Goal: Task Accomplishment & Management: Manage account settings

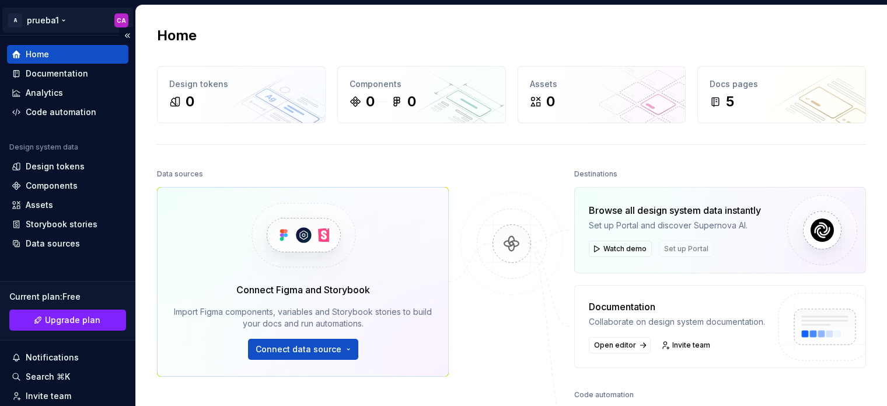
click at [57, 17] on html "A prueba1 CA Home Documentation Analytics Code automation Design system data De…" at bounding box center [443, 203] width 887 height 406
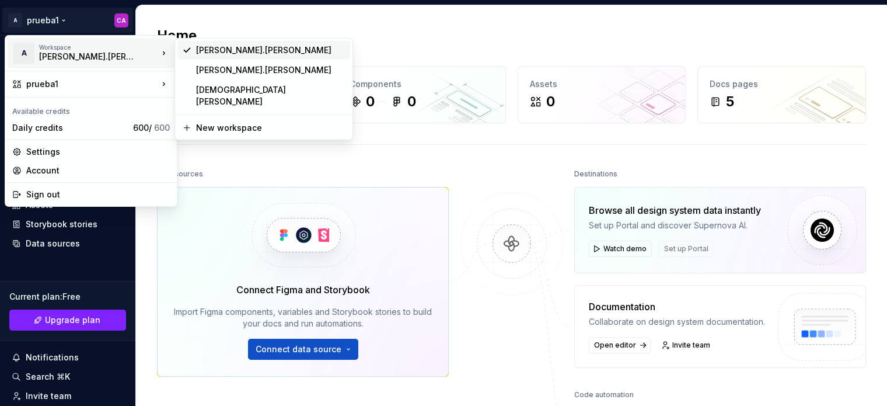
click at [222, 54] on div "andres.lucas" at bounding box center [270, 50] width 149 height 12
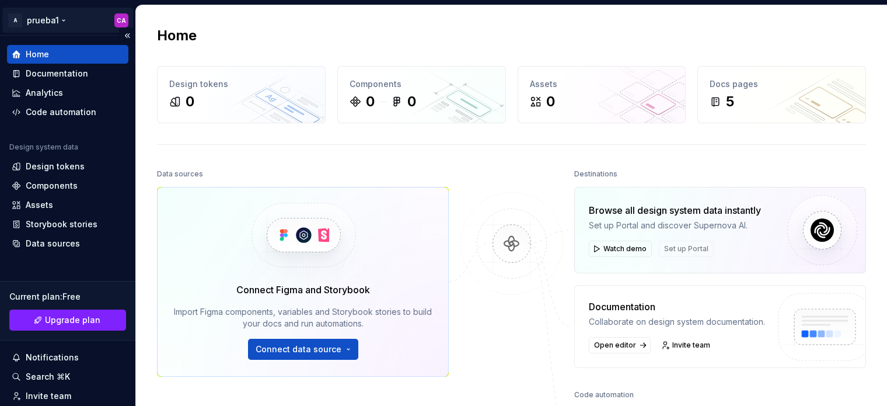
click at [62, 22] on html "A prueba1 CA Home Documentation Analytics Code automation Design system data De…" at bounding box center [443, 203] width 887 height 406
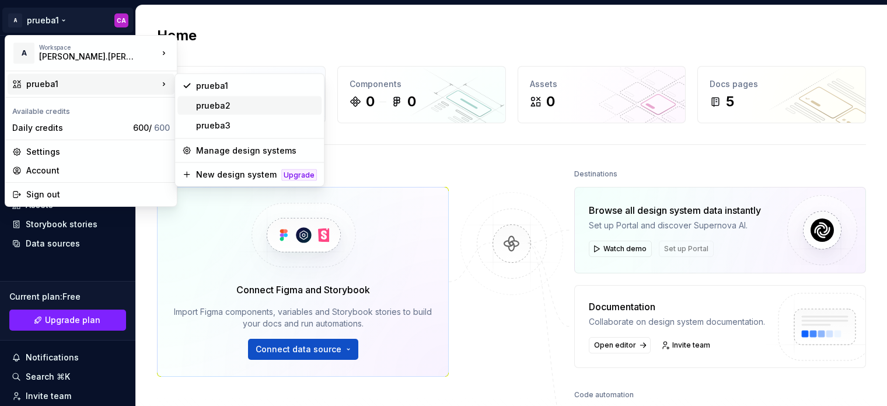
click at [229, 105] on div "prueba2" at bounding box center [256, 106] width 121 height 12
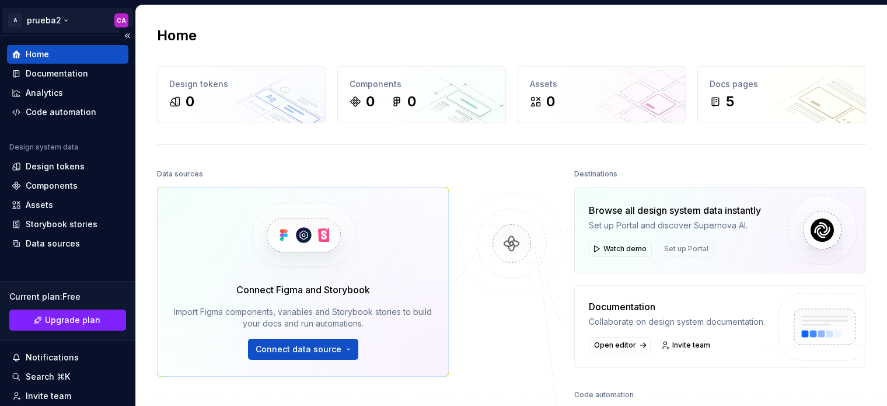
click at [67, 19] on html "A prueba2 CA Home Documentation Analytics Code automation Design system data De…" at bounding box center [443, 203] width 887 height 406
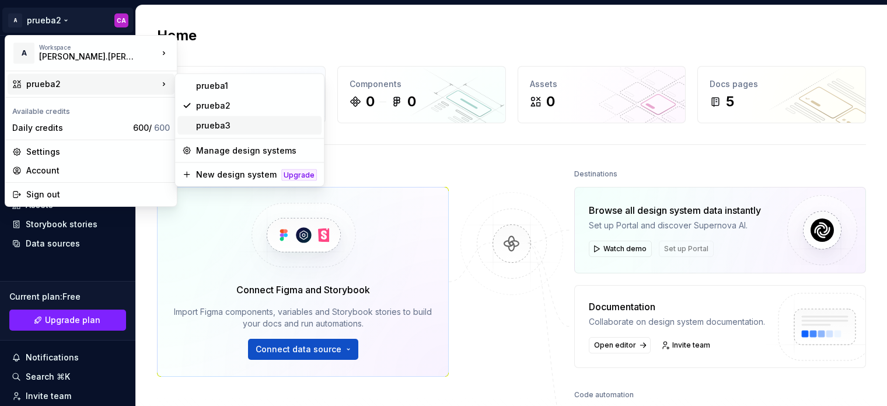
click at [221, 124] on div "prueba3" at bounding box center [256, 126] width 121 height 12
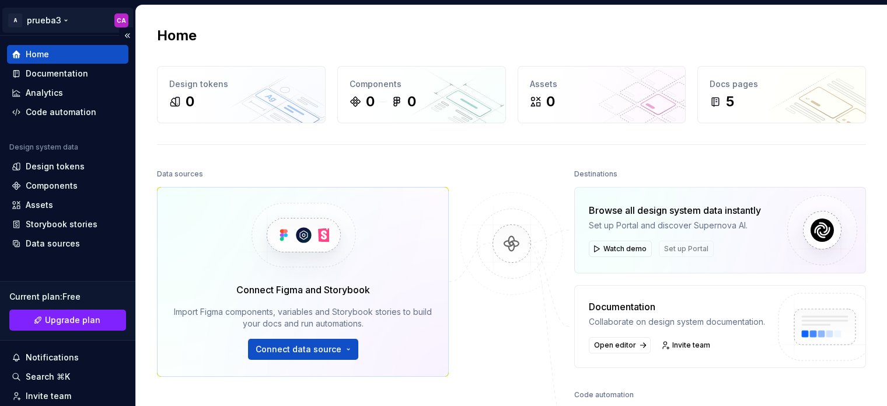
click at [58, 18] on html "A prueba3 CA Home Documentation Analytics Code automation Design system data De…" at bounding box center [443, 203] width 887 height 406
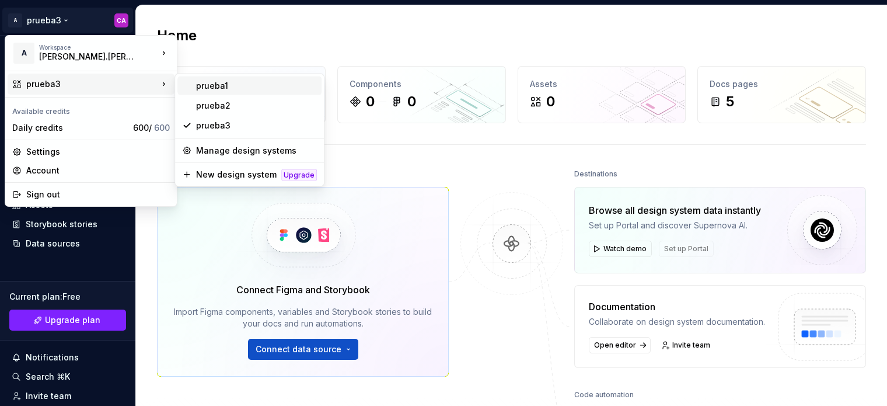
click at [210, 83] on div "prueba1" at bounding box center [256, 86] width 121 height 12
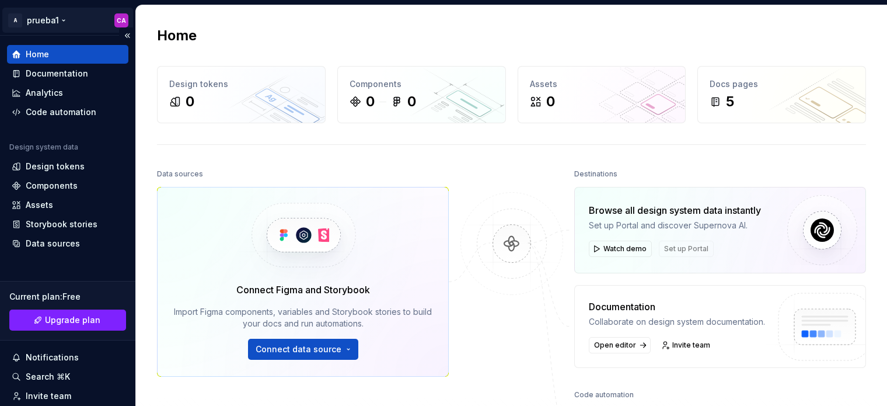
click at [60, 20] on html "A prueba1 CA Home Documentation Analytics Code automation Design system data De…" at bounding box center [443, 203] width 887 height 406
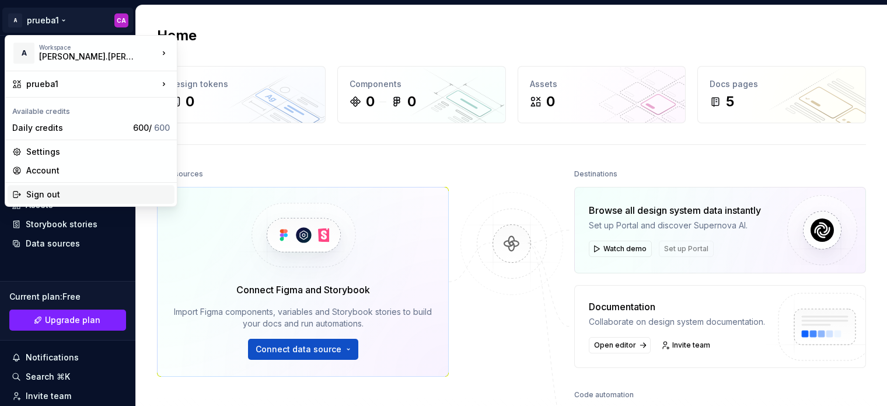
click at [48, 194] on div "Sign out" at bounding box center [98, 194] width 144 height 12
click at [60, 18] on html "A prueba1 CA Home Documentation Analytics Code automation Design system data De…" at bounding box center [443, 203] width 887 height 406
click at [55, 197] on div "Sign out" at bounding box center [98, 194] width 144 height 12
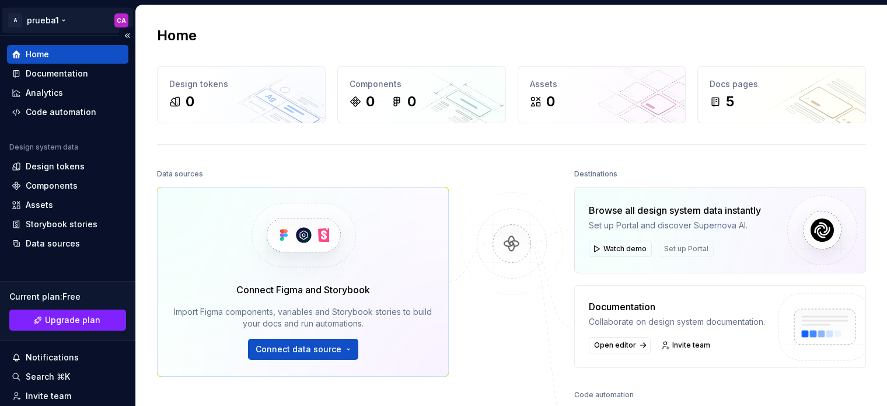
click at [60, 19] on html "A prueba1 CA Home Documentation Analytics Code automation Design system data De…" at bounding box center [443, 203] width 887 height 406
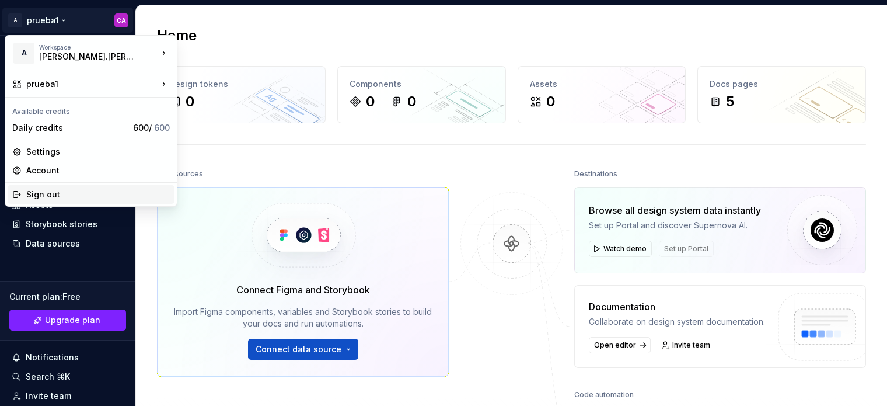
click at [45, 195] on div "Sign out" at bounding box center [98, 194] width 144 height 12
